Goal: Check status: Check status

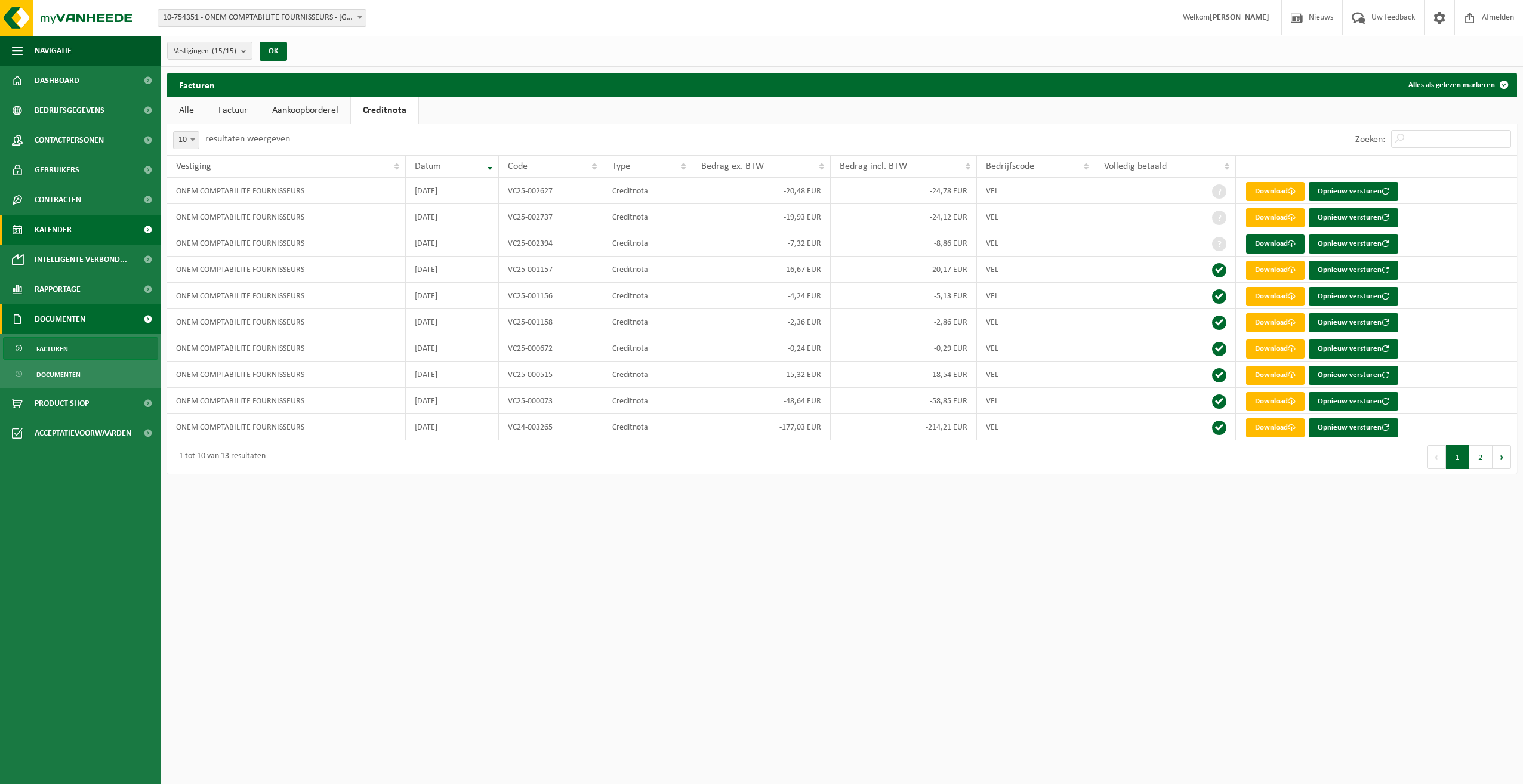
click at [92, 232] on link "Kalender" at bounding box center [80, 229] width 161 height 30
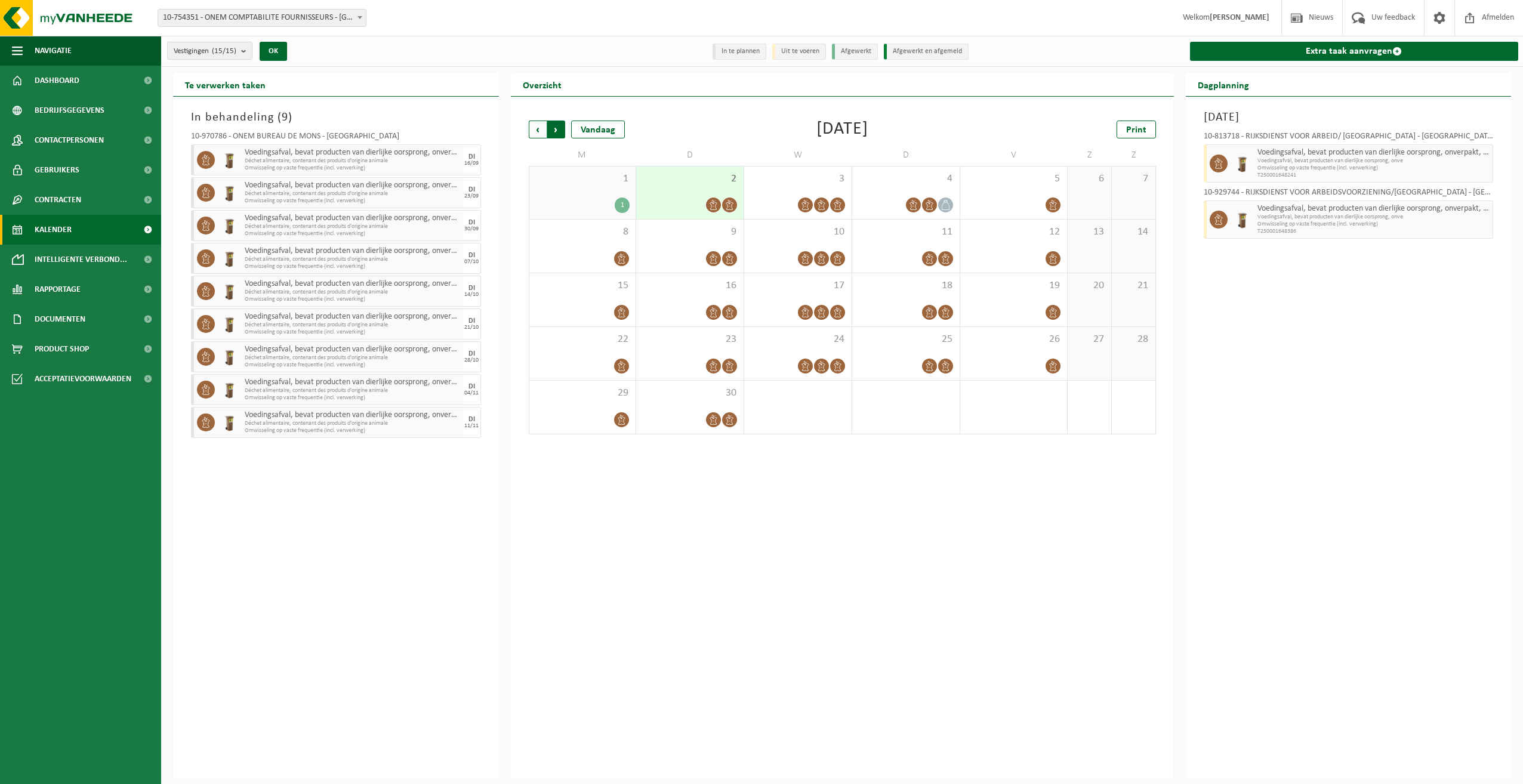
click at [540, 128] on span "Vorige" at bounding box center [538, 129] width 18 height 18
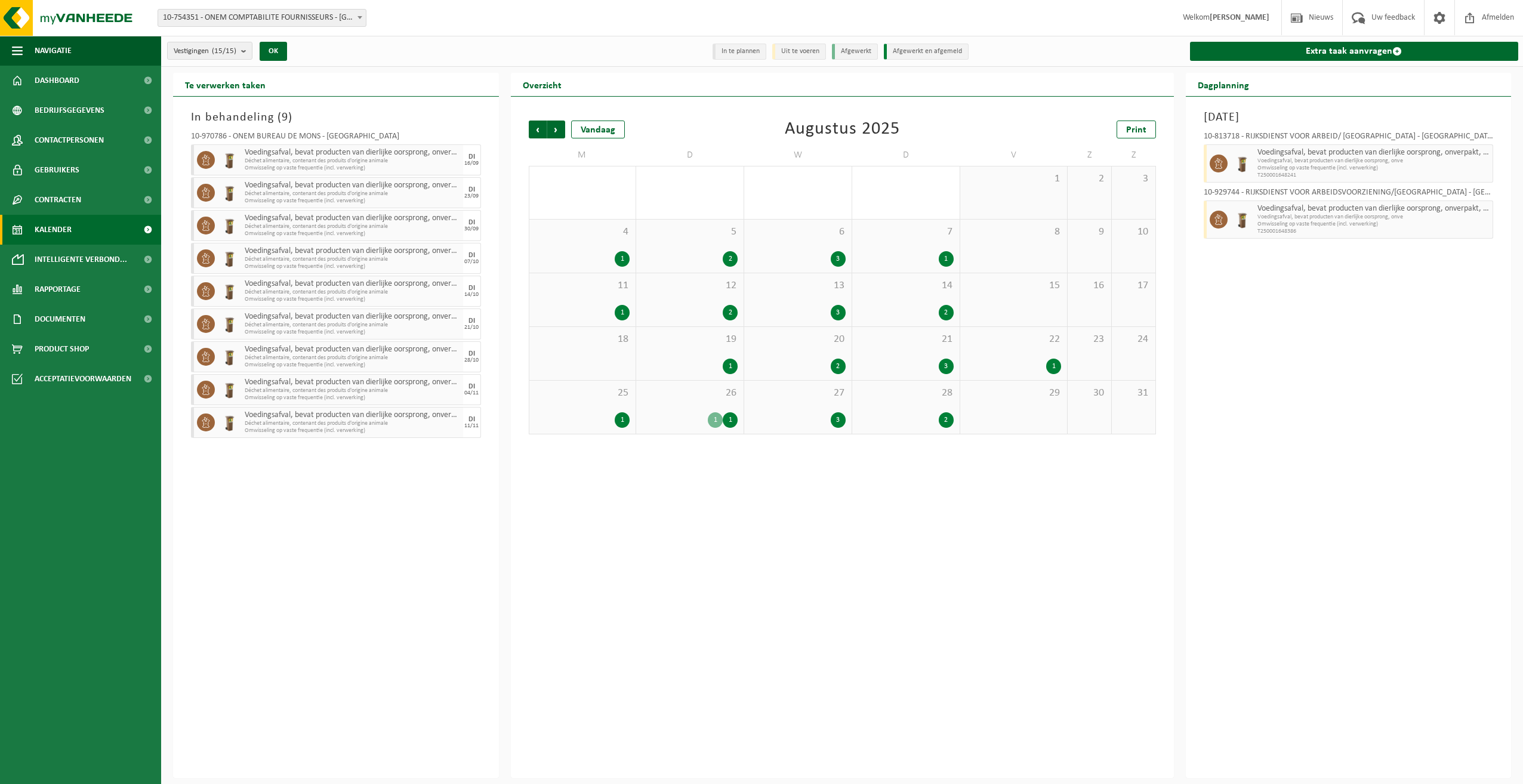
click at [540, 128] on span "Vorige" at bounding box center [538, 129] width 18 height 18
click at [216, 49] on count "(15/15)" at bounding box center [224, 51] width 25 height 8
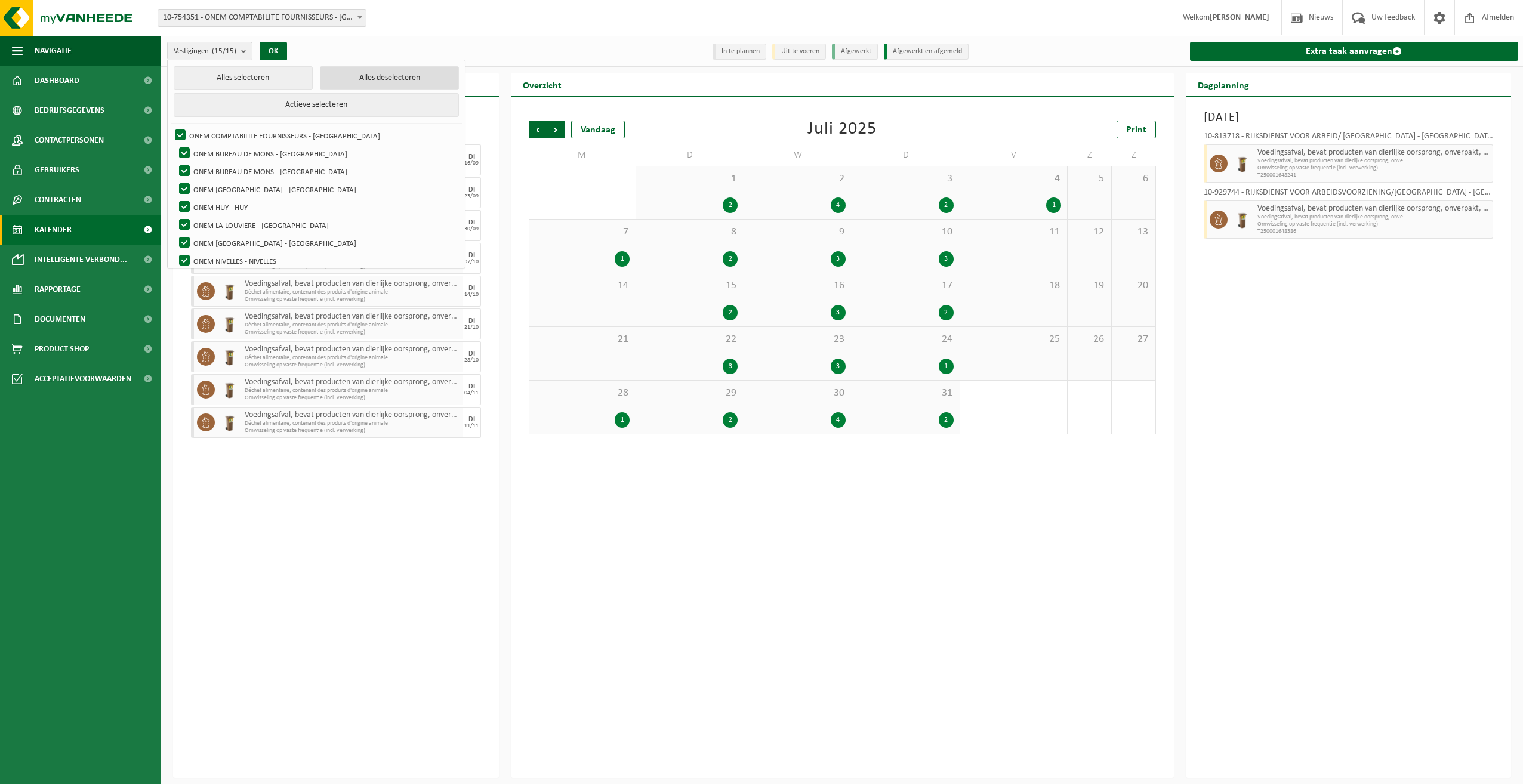
click at [344, 78] on button "Alles deselecteren" at bounding box center [389, 78] width 139 height 24
checkbox input "false"
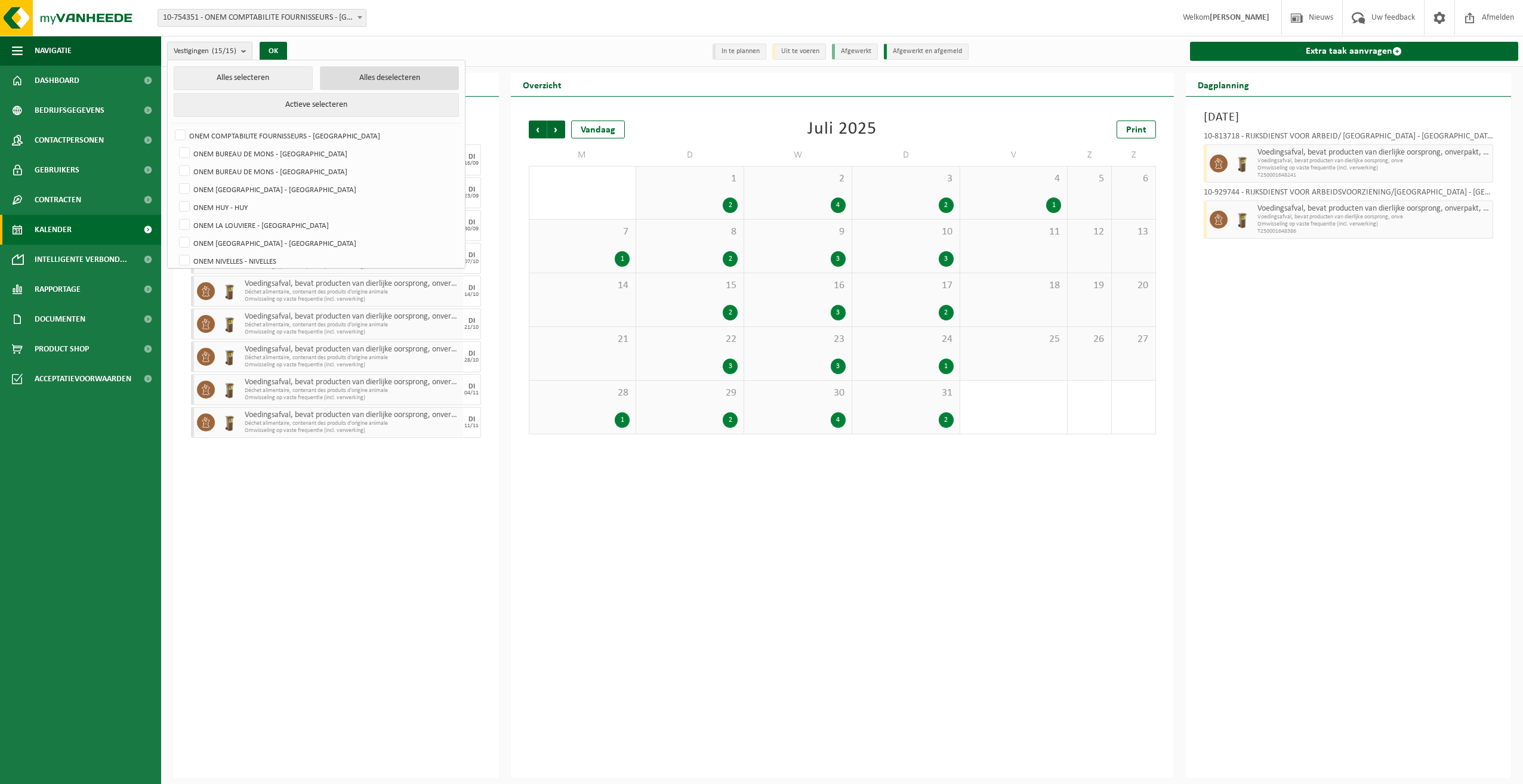
checkbox input "false"
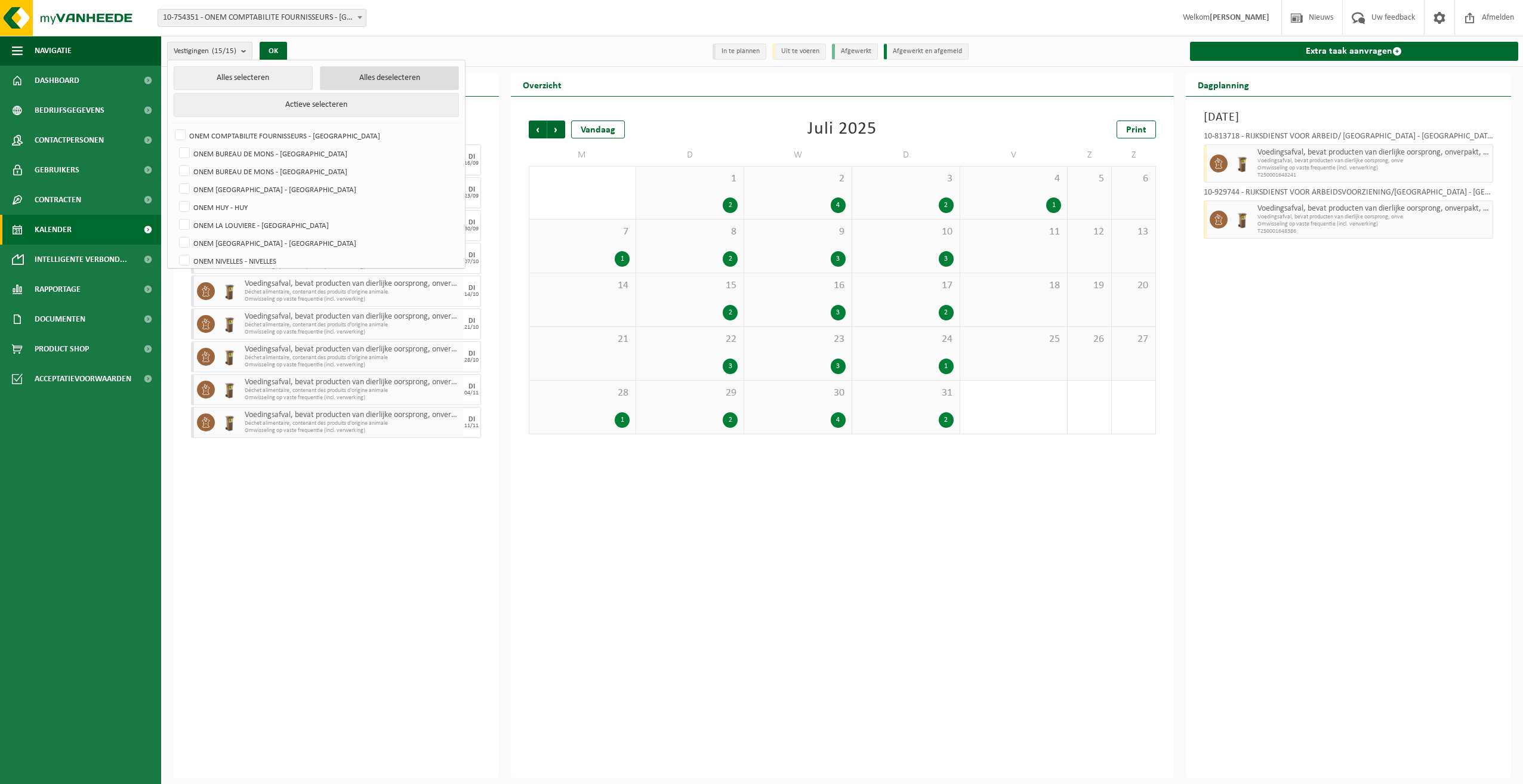
checkbox input "false"
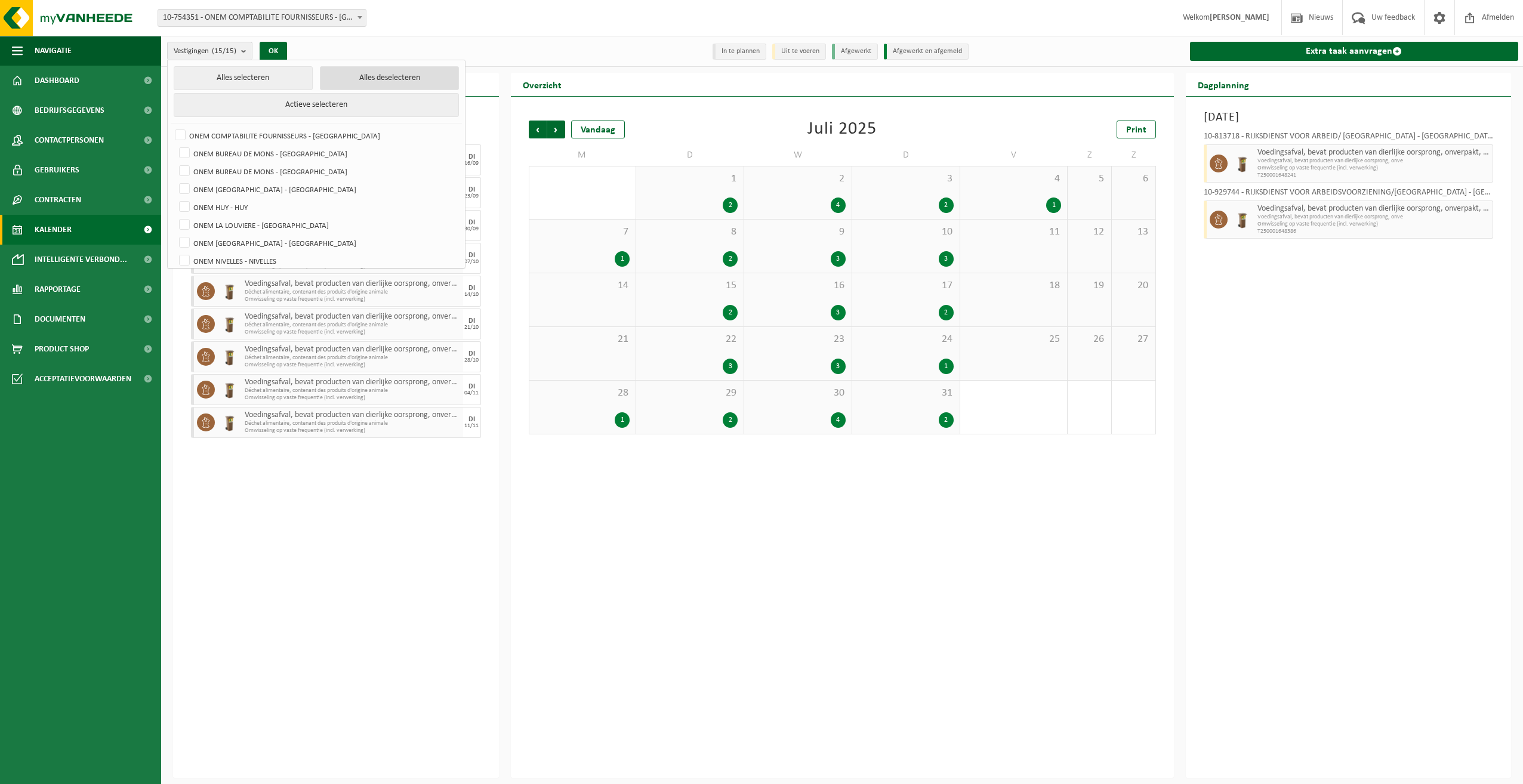
checkbox input "false"
click at [312, 158] on label "ONEM BUREAU DE MONS - [GEOGRAPHIC_DATA]" at bounding box center [317, 153] width 281 height 18
click at [175, 145] on input "ONEM BUREAU DE MONS - [GEOGRAPHIC_DATA]" at bounding box center [175, 144] width 1 height 1
checkbox input "true"
click at [303, 167] on label "ONEM BUREAU DE MONS - [GEOGRAPHIC_DATA]" at bounding box center [317, 171] width 281 height 18
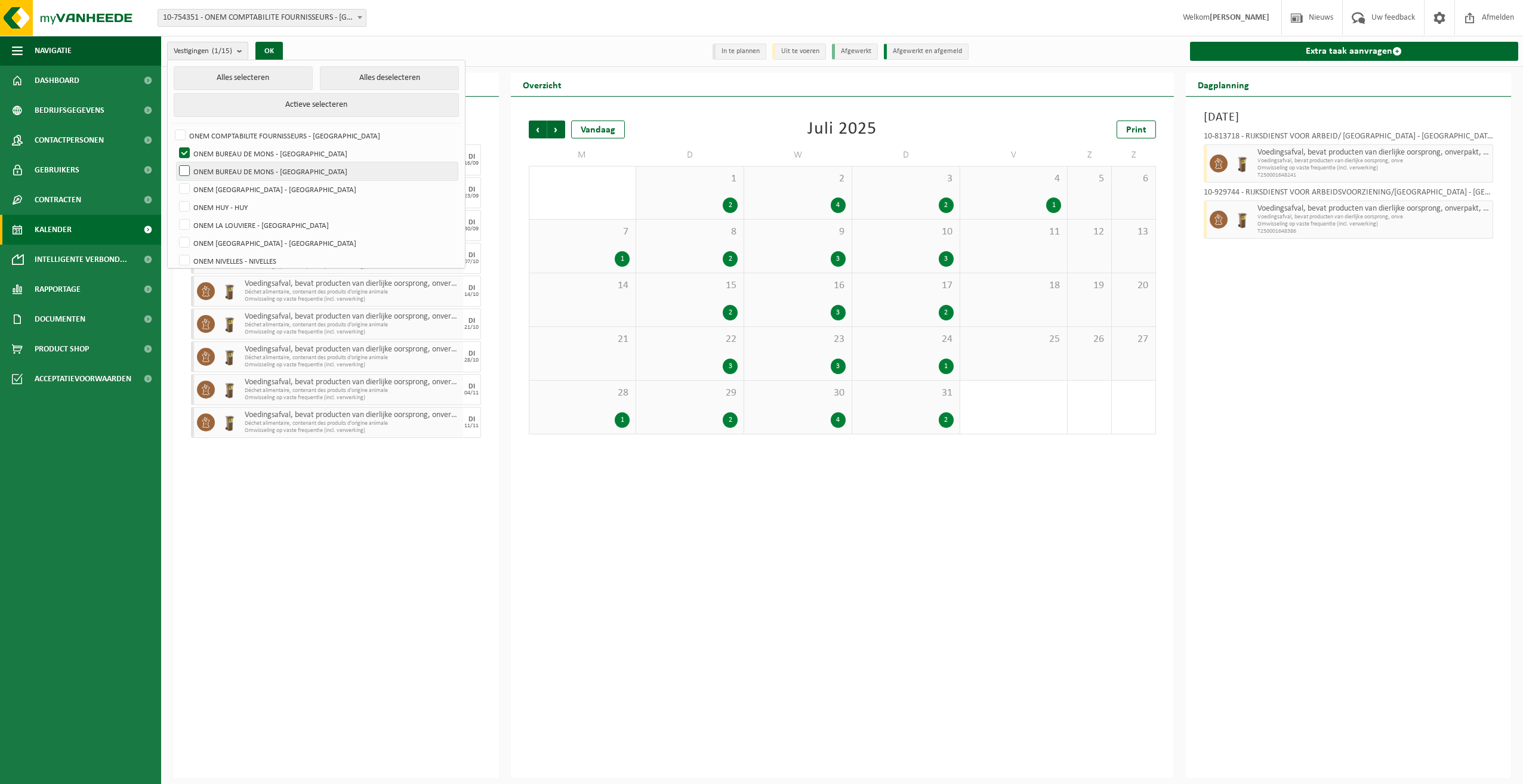
click at [175, 162] on input "ONEM BUREAU DE MONS - [GEOGRAPHIC_DATA]" at bounding box center [175, 161] width 1 height 1
checkbox input "true"
click at [276, 49] on button "OK" at bounding box center [269, 51] width 28 height 19
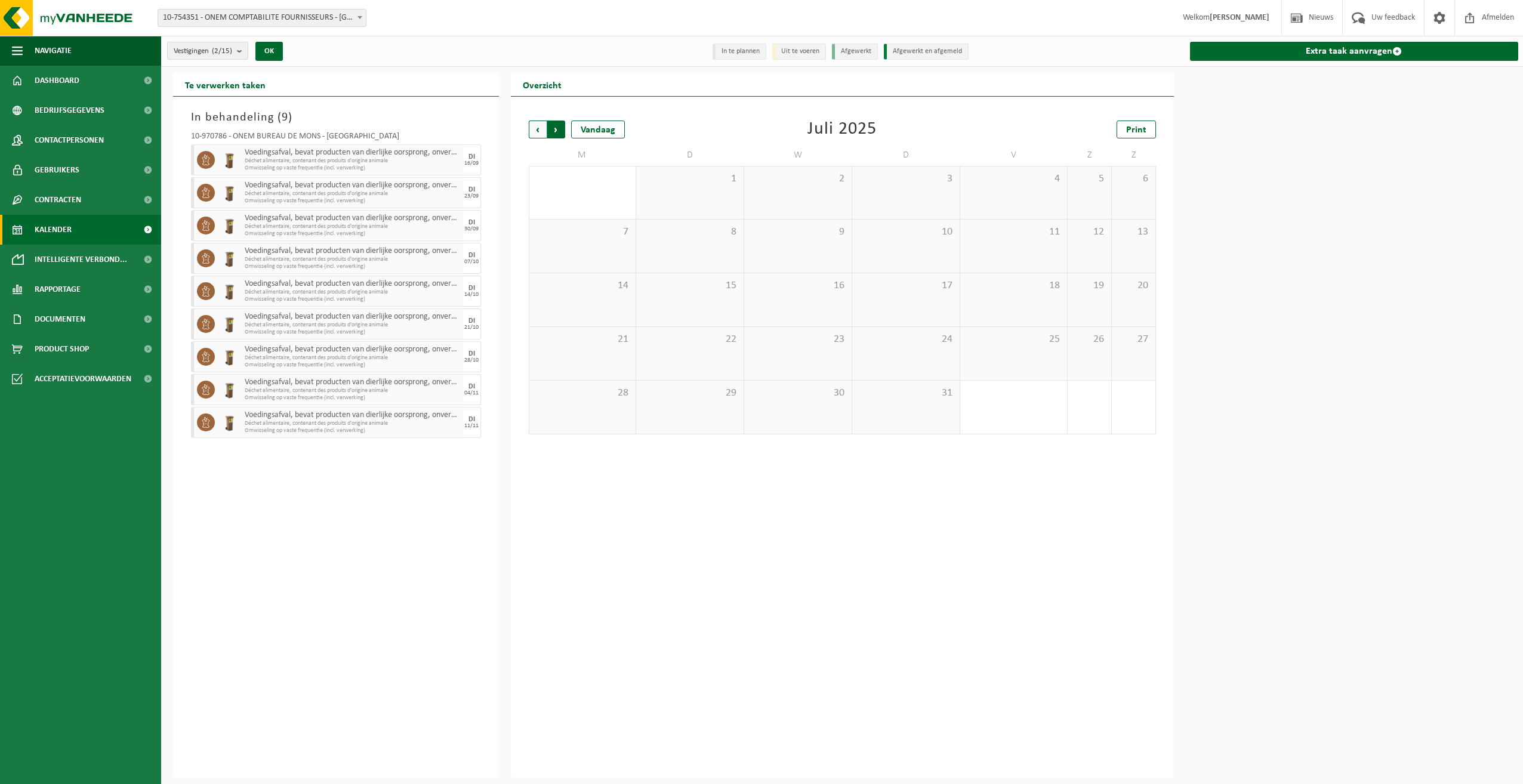
click at [543, 133] on span "Vorige" at bounding box center [538, 129] width 18 height 18
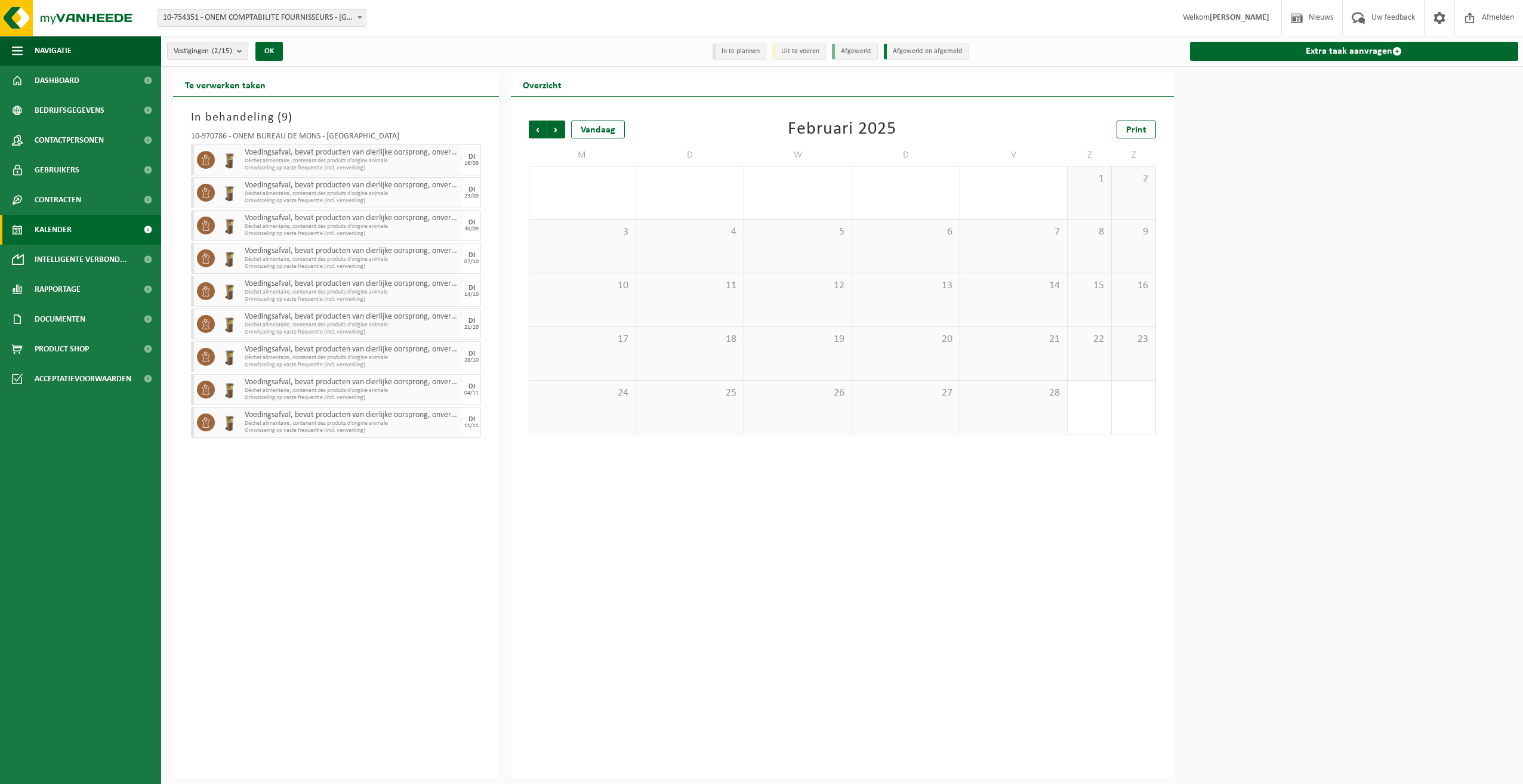
click at [543, 133] on span "Vorige" at bounding box center [538, 129] width 18 height 18
click at [701, 417] on div "1" at bounding box center [690, 420] width 95 height 15
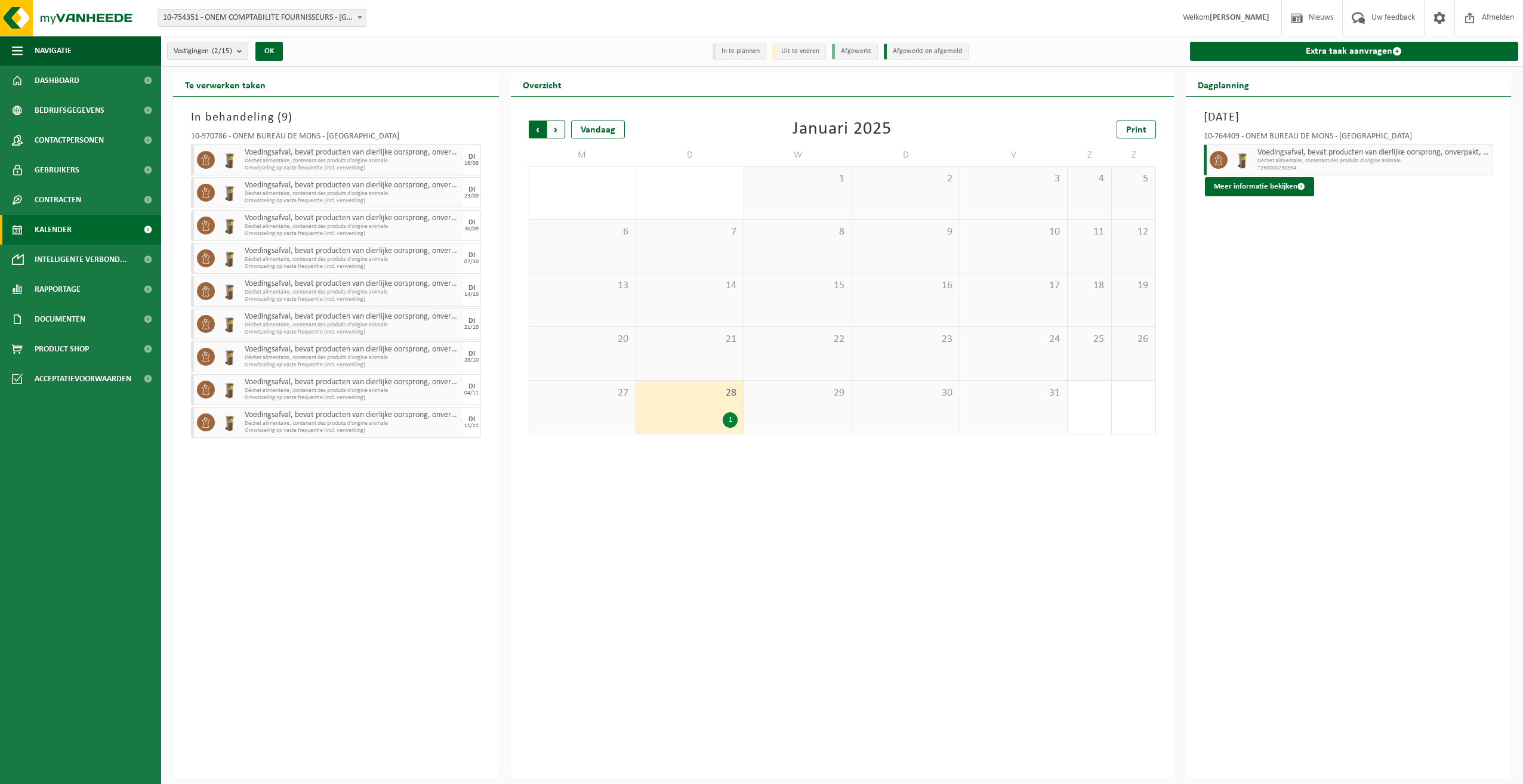
click at [557, 126] on span "Volgende" at bounding box center [556, 129] width 18 height 18
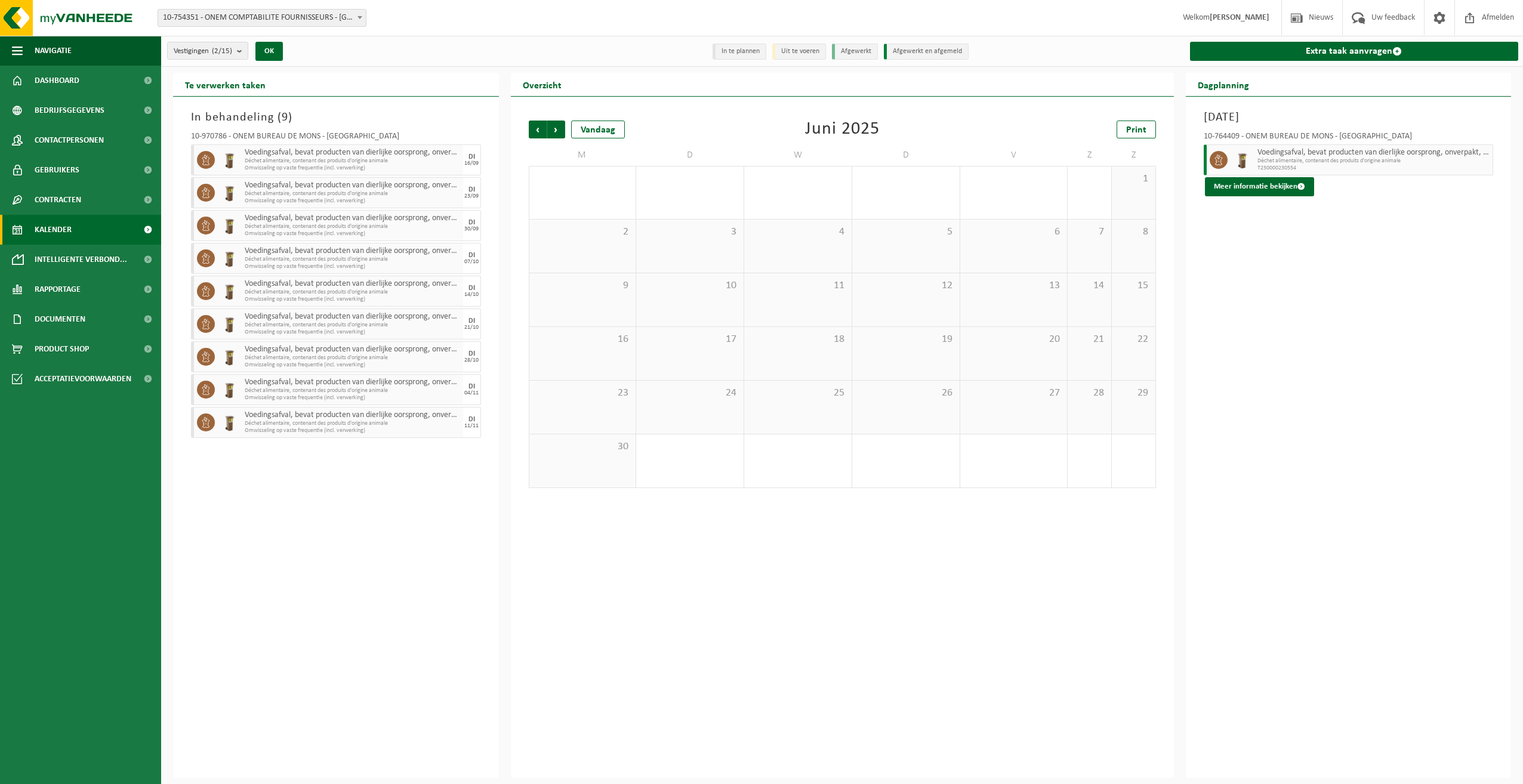
click at [557, 126] on span "Volgende" at bounding box center [556, 129] width 18 height 18
